Goal: Task Accomplishment & Management: Use online tool/utility

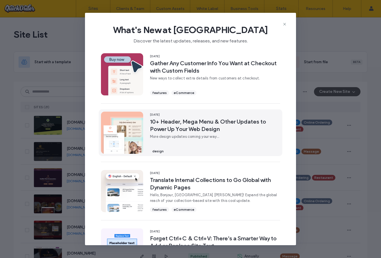
scroll to position [1, 0]
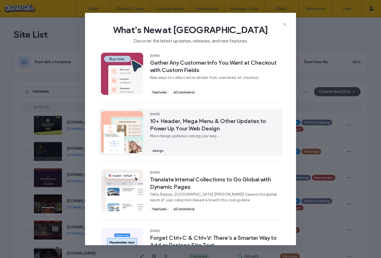
click at [256, 123] on span "10+ Header, Mega Menu & Other Updates to Power Up Your Web Design" at bounding box center [215, 125] width 130 height 15
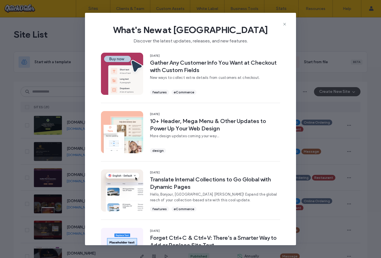
click at [285, 25] on icon at bounding box center [284, 24] width 5 height 5
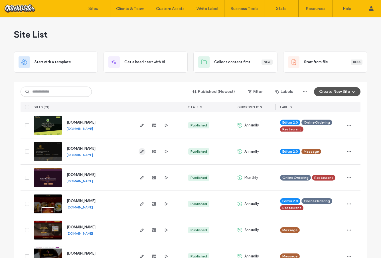
click at [140, 152] on icon "button" at bounding box center [142, 151] width 5 height 5
